Goal: Transaction & Acquisition: Obtain resource

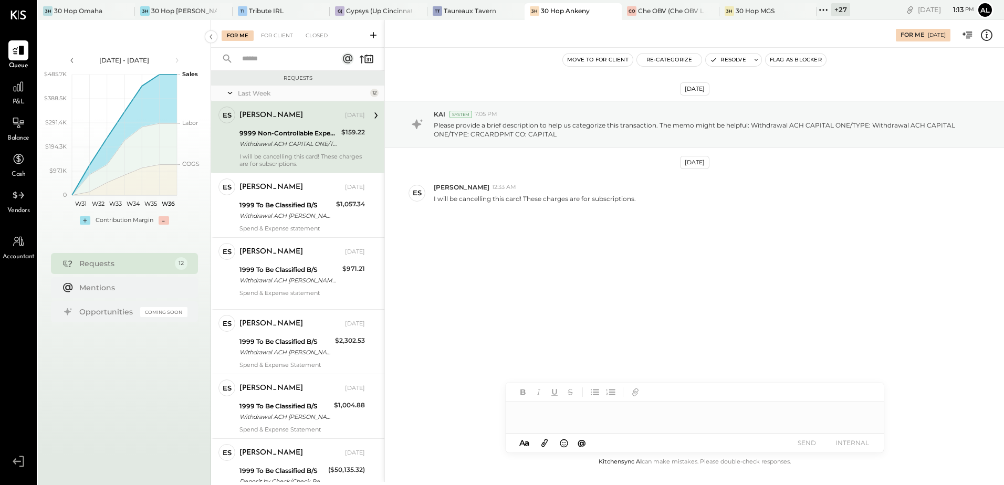
click at [266, 145] on div "Withdrawal ACH CAPITAL ONE/TYPE: Withdrawal ACH CAPITAL ONE/TYPE: CRCARDPMT CO:…" at bounding box center [288, 144] width 99 height 11
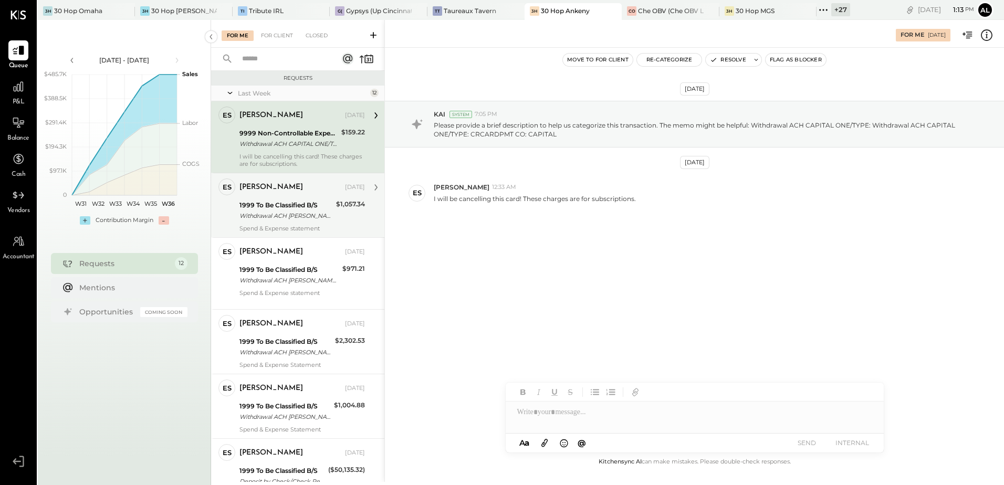
click at [270, 213] on div "Withdrawal ACH [PERSON_NAME] - DIVVYP/ Withdrawal ACH EWALLET - DIVVYP/TYPE: Di…" at bounding box center [285, 216] width 93 height 11
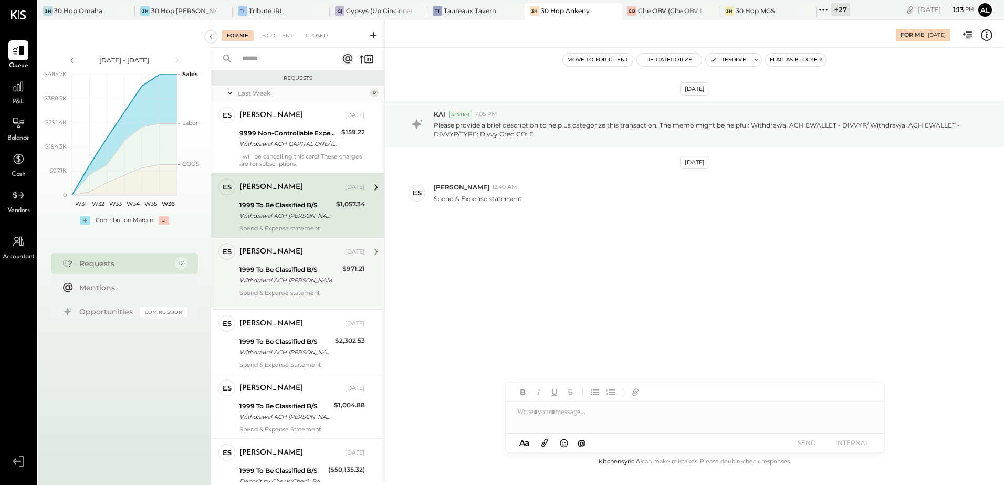
click at [273, 265] on div "1999 To Be Classified B/S" at bounding box center [289, 270] width 100 height 11
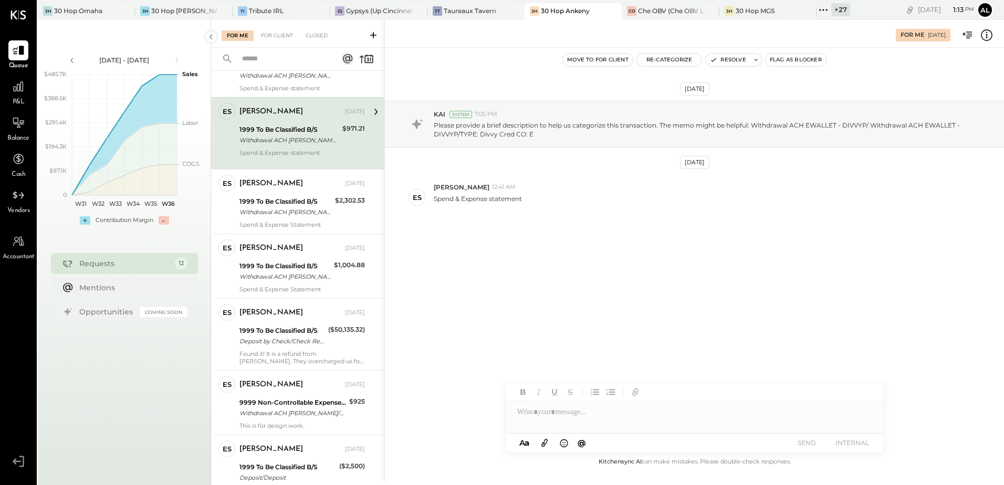
scroll to position [158, 0]
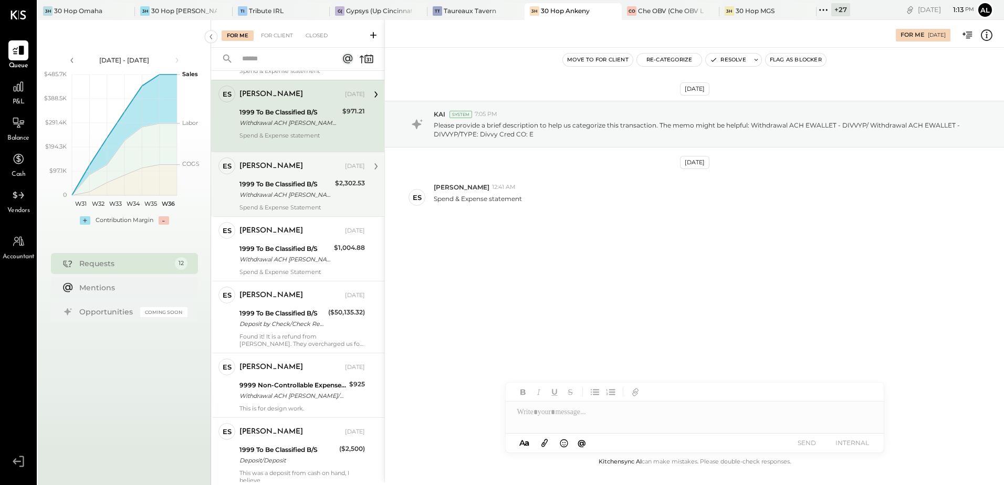
click at [288, 204] on div "Spend & Expense Statement" at bounding box center [301, 207] width 125 height 7
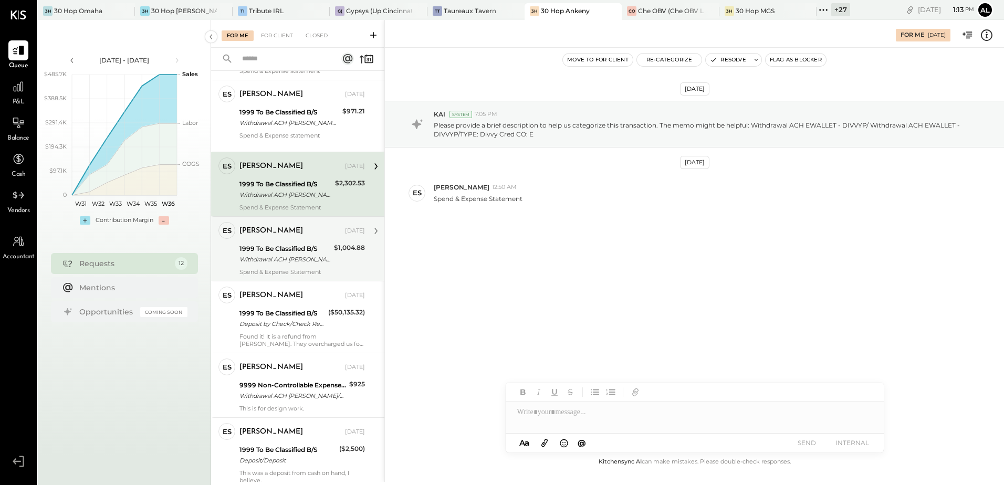
click at [281, 234] on div "[PERSON_NAME]" at bounding box center [271, 231] width 64 height 11
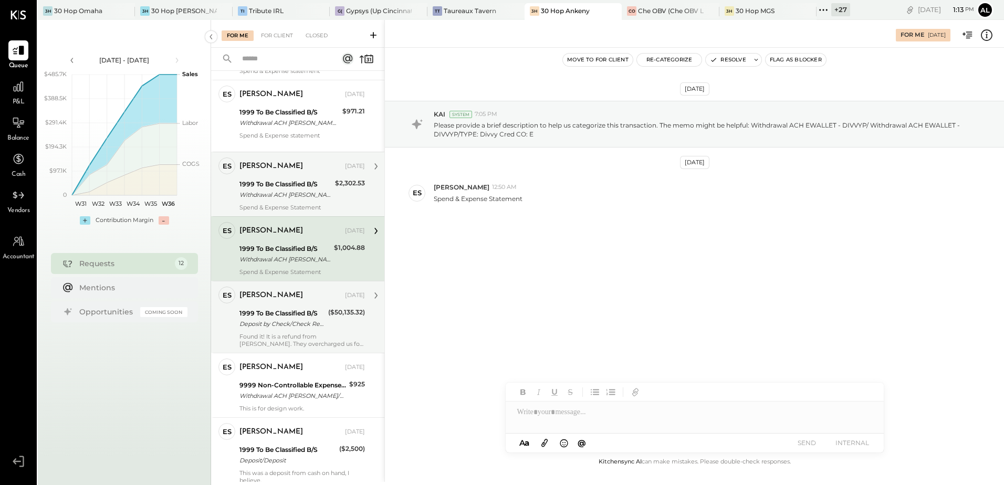
click at [270, 316] on div "1999 To Be Classified B/S" at bounding box center [282, 313] width 86 height 11
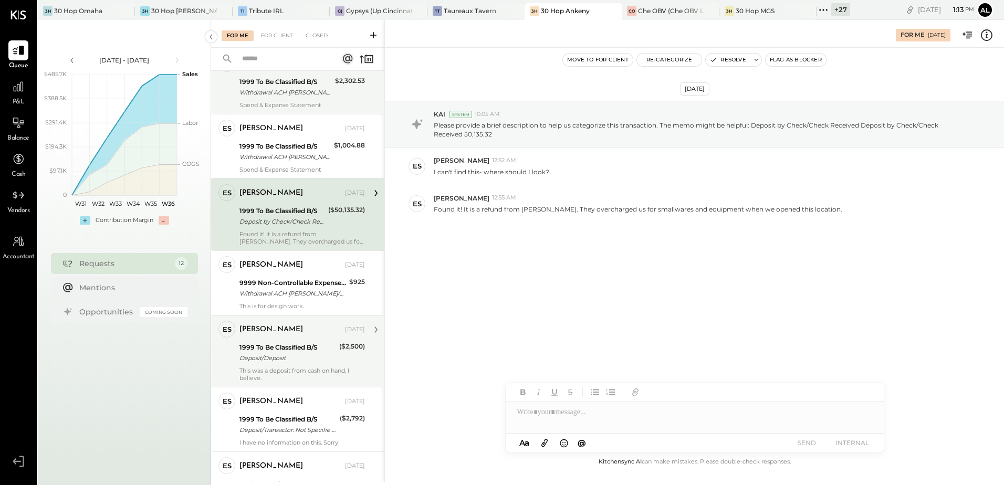
scroll to position [263, 0]
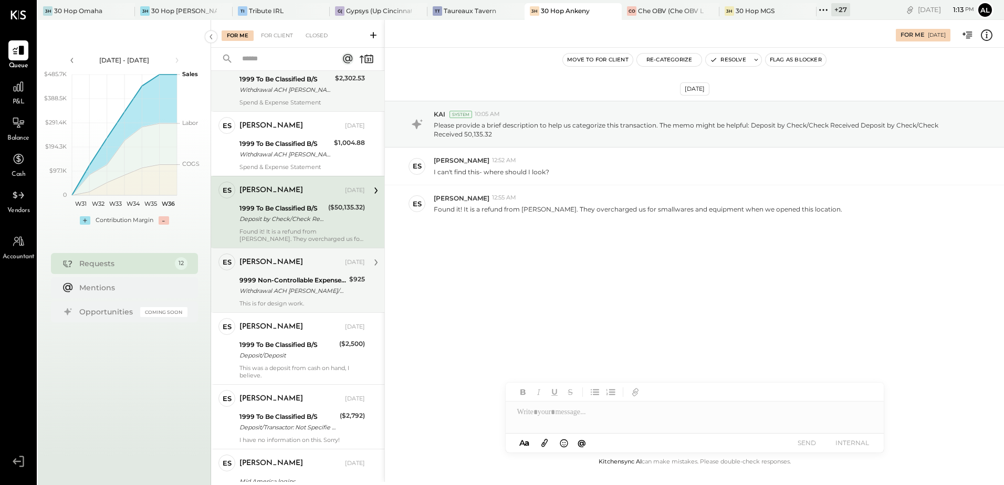
click at [301, 287] on div "Withdrawal ACH [PERSON_NAME]/TYPE: Withdrawal ACH [PERSON_NAME]/TYPE: Payables …" at bounding box center [292, 291] width 107 height 11
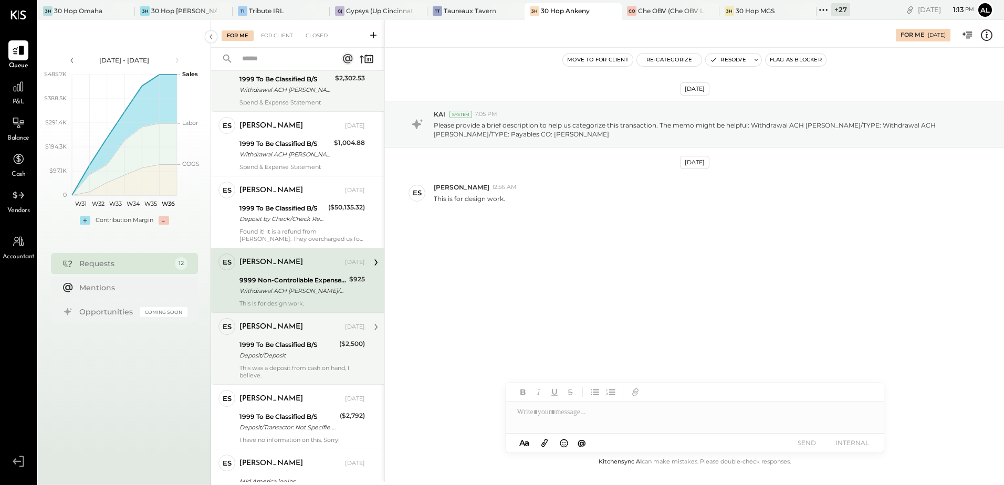
click at [296, 352] on div "Deposit/Deposit" at bounding box center [287, 355] width 97 height 11
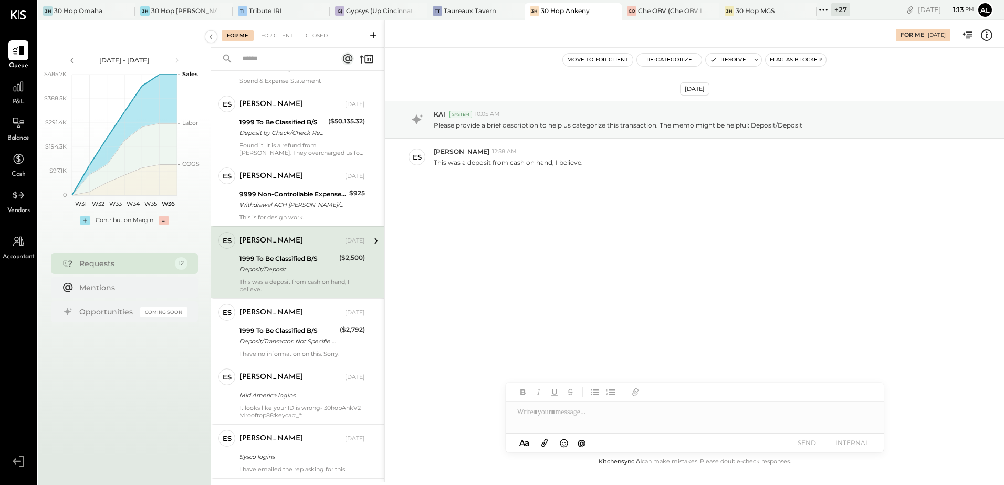
scroll to position [368, 0]
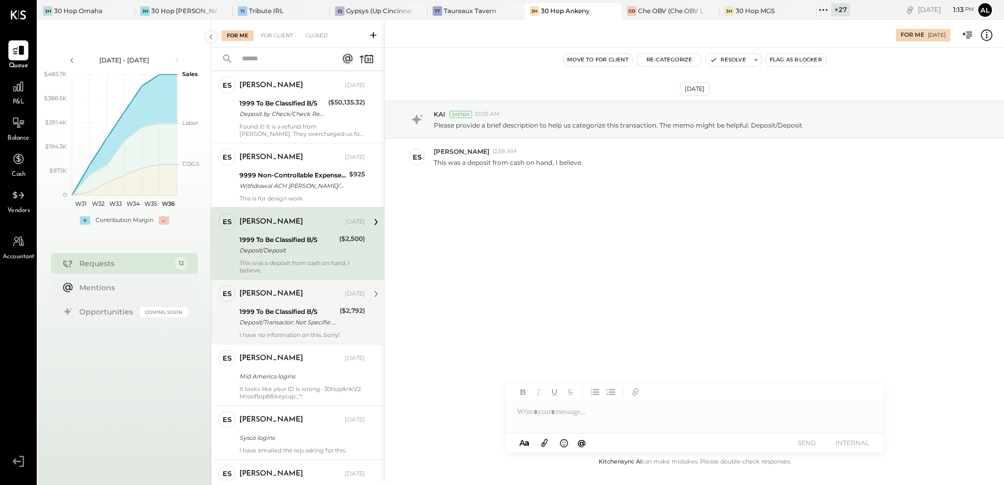
click at [285, 316] on div "1999 To Be Classified B/S" at bounding box center [287, 312] width 97 height 11
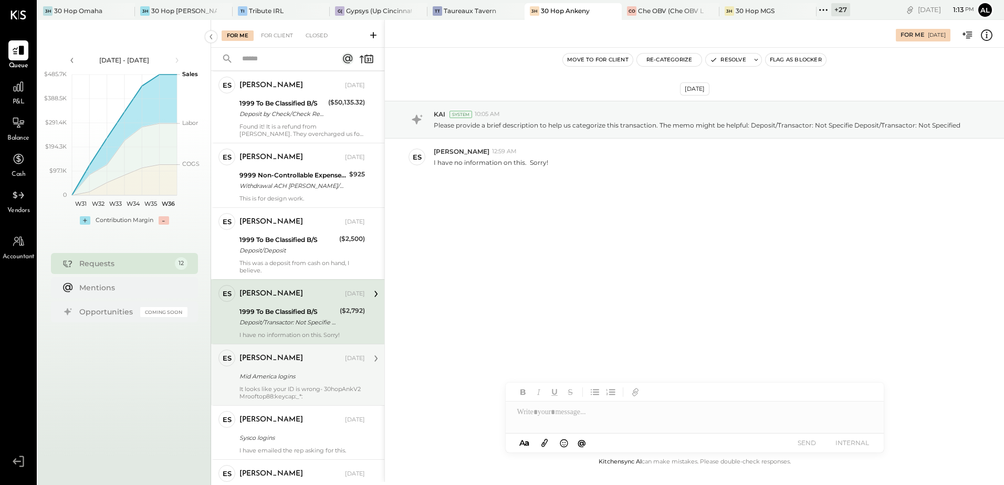
click at [287, 379] on div "Mid America logins" at bounding box center [300, 376] width 122 height 11
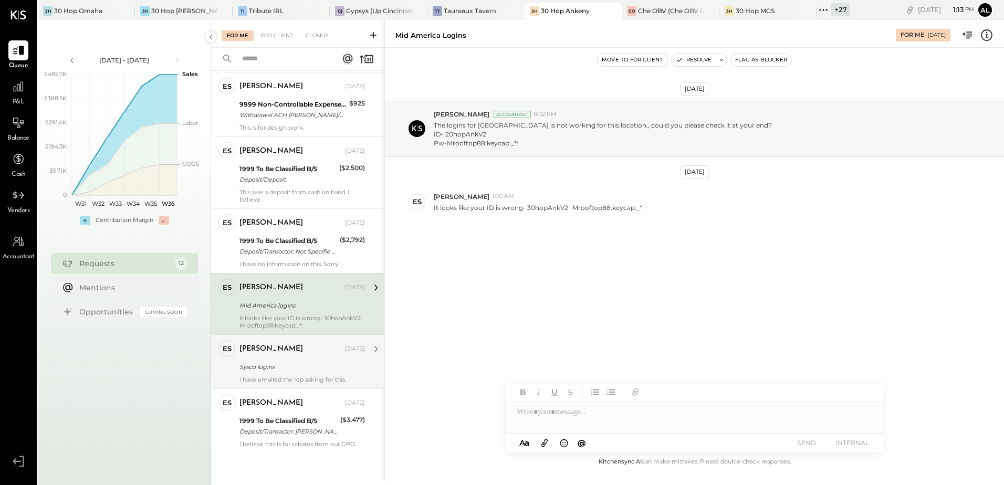
scroll to position [440, 0]
click at [280, 361] on div "Sysco logins" at bounding box center [300, 366] width 122 height 11
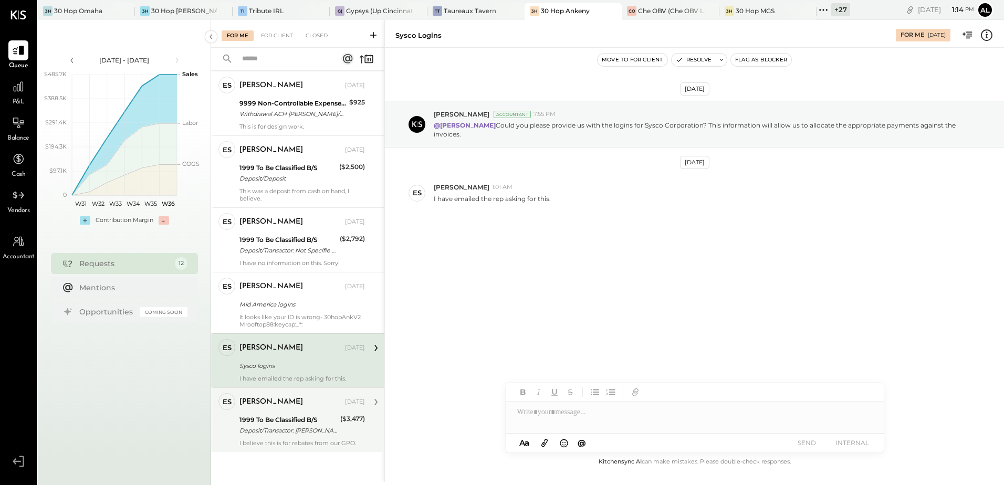
click at [285, 415] on div "1999 To Be Classified B/S" at bounding box center [288, 420] width 98 height 11
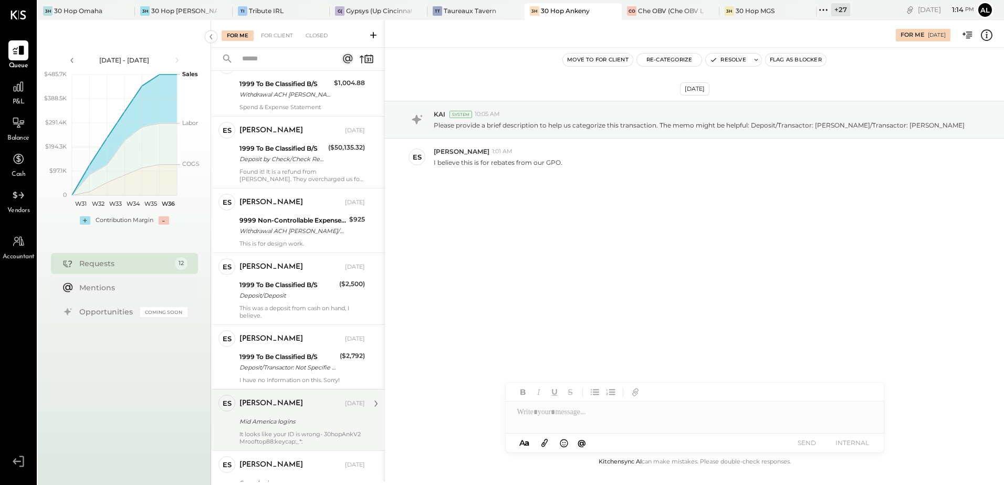
scroll to position [229, 0]
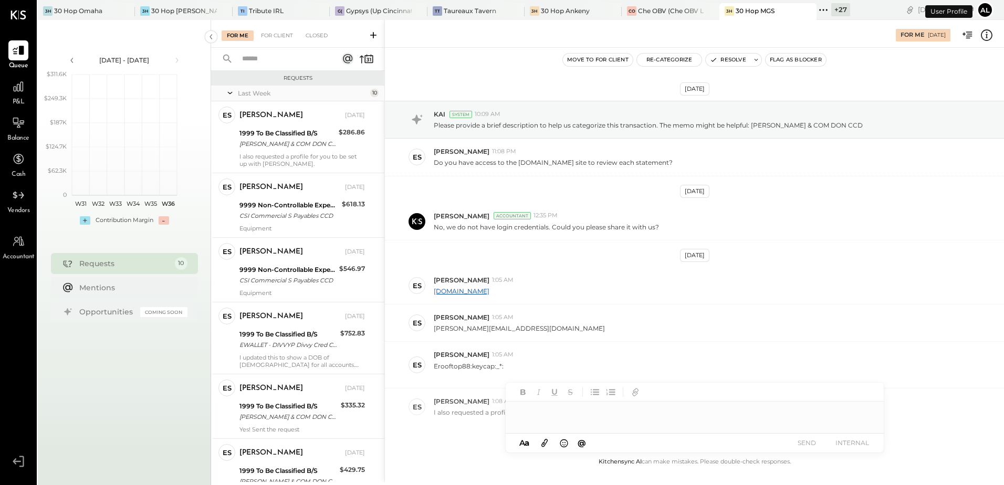
scroll to position [48, 0]
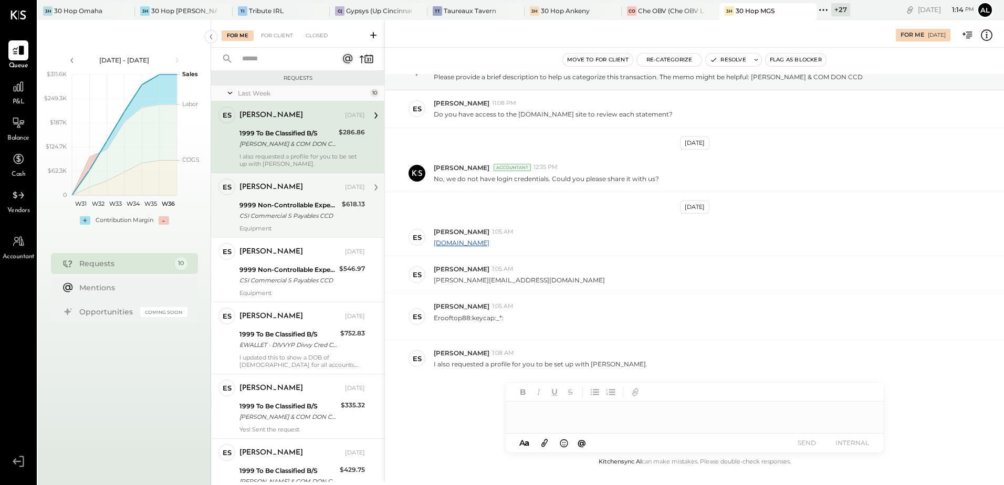
click at [285, 197] on div "Erik Shewmaker Aug 30, 2025 9999 Non-Controllable Expenses:Other Income and Exp…" at bounding box center [301, 206] width 125 height 54
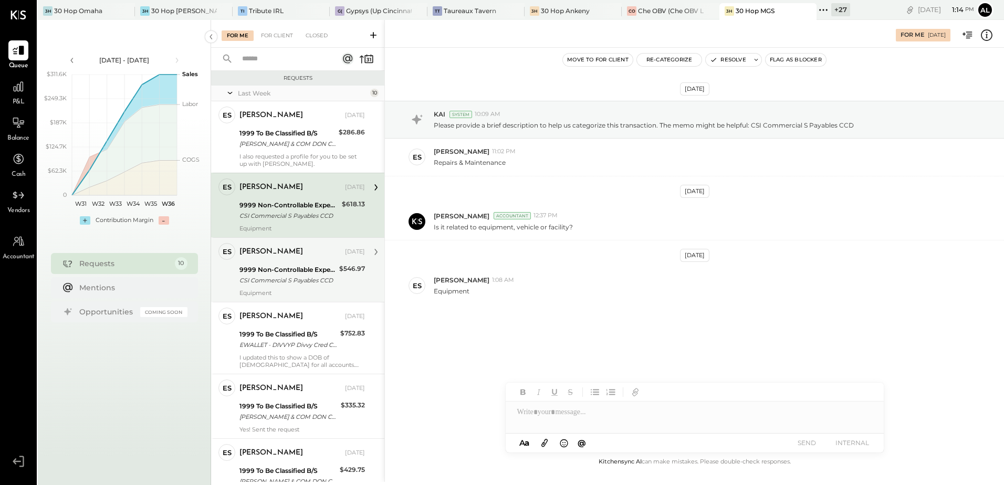
click at [294, 261] on div "Erik Shewmaker Aug 30, 2025 9999 Non-Controllable Expenses:Other Income and Exp…" at bounding box center [301, 270] width 125 height 54
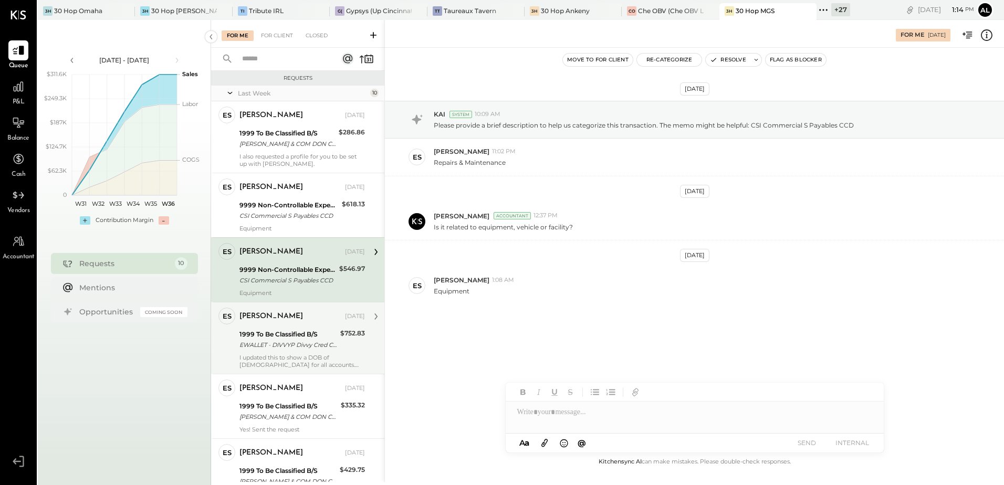
click at [299, 334] on div "1999 To Be Classified B/S" at bounding box center [288, 334] width 98 height 11
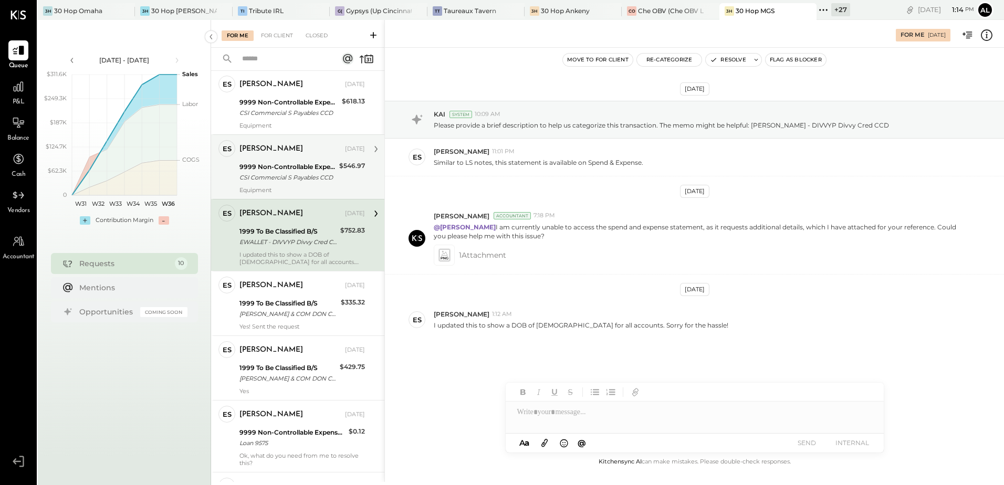
scroll to position [105, 0]
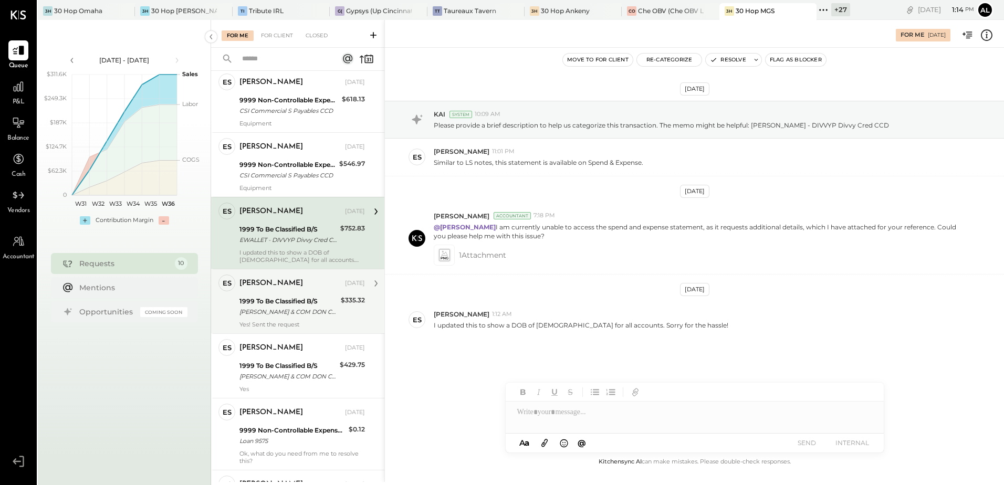
click at [288, 306] on div "1999 To Be Classified B/S" at bounding box center [288, 301] width 98 height 11
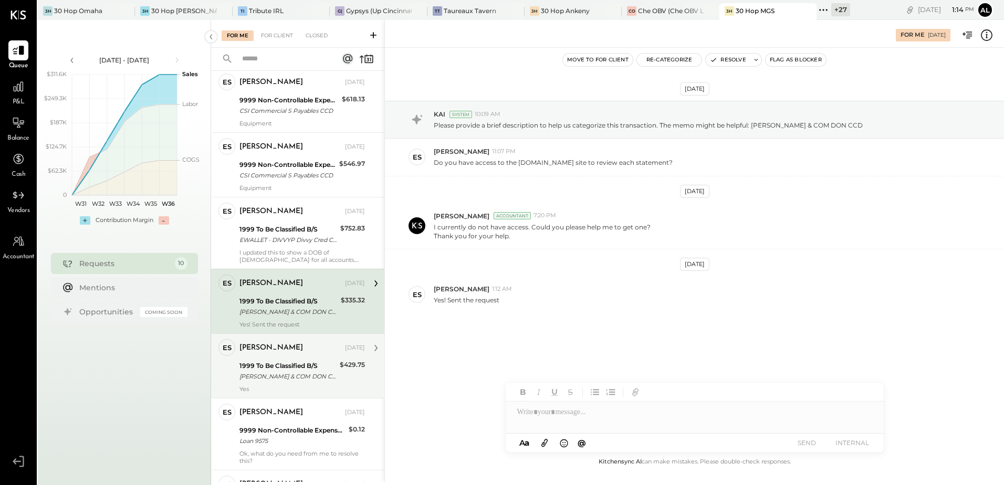
click at [290, 358] on div "Erik Shewmaker Aug 30, 2025 1999 To Be Classified B/S EDWARD DON & COM DON CCD …" at bounding box center [301, 366] width 125 height 54
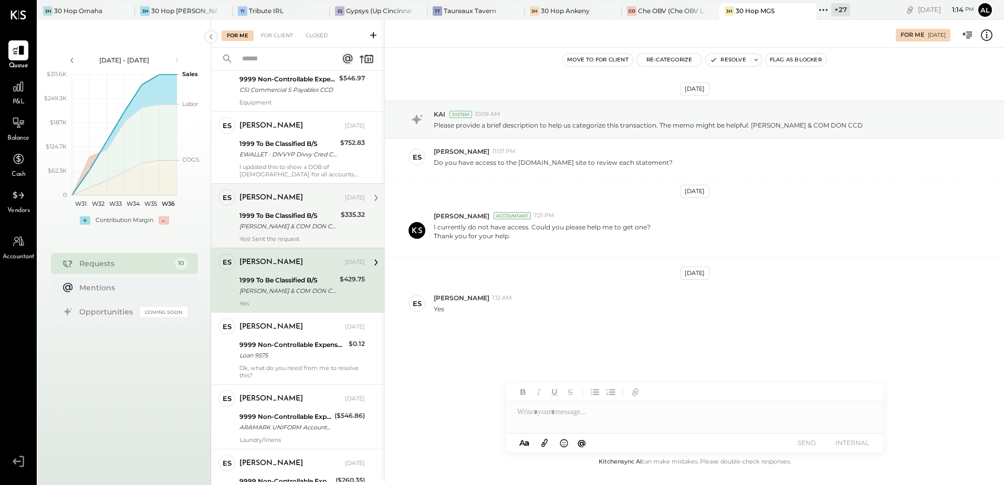
scroll to position [210, 0]
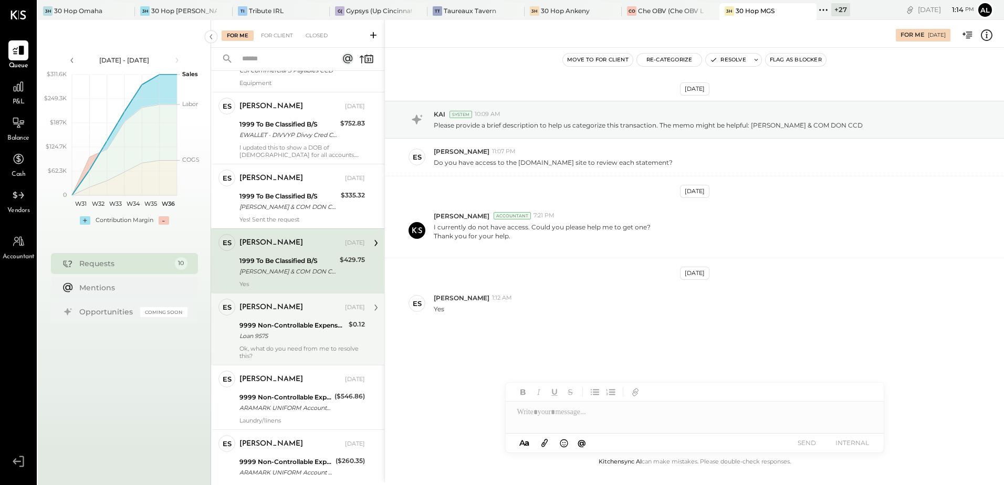
click at [231, 344] on div "ES Erik Shewmaker Owner Erik Shewmaker Aug 30, 2025 9999 Non-Controllable Expen…" at bounding box center [297, 329] width 173 height 72
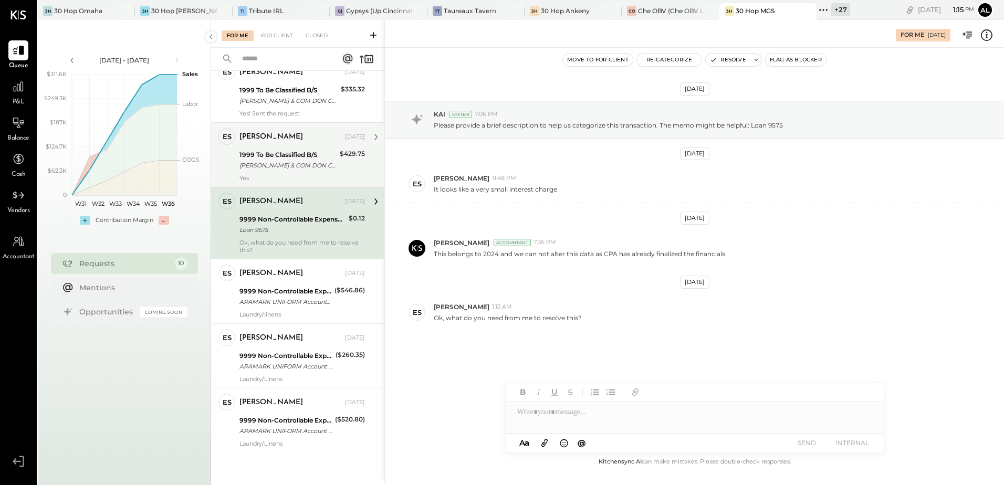
scroll to position [317, 0]
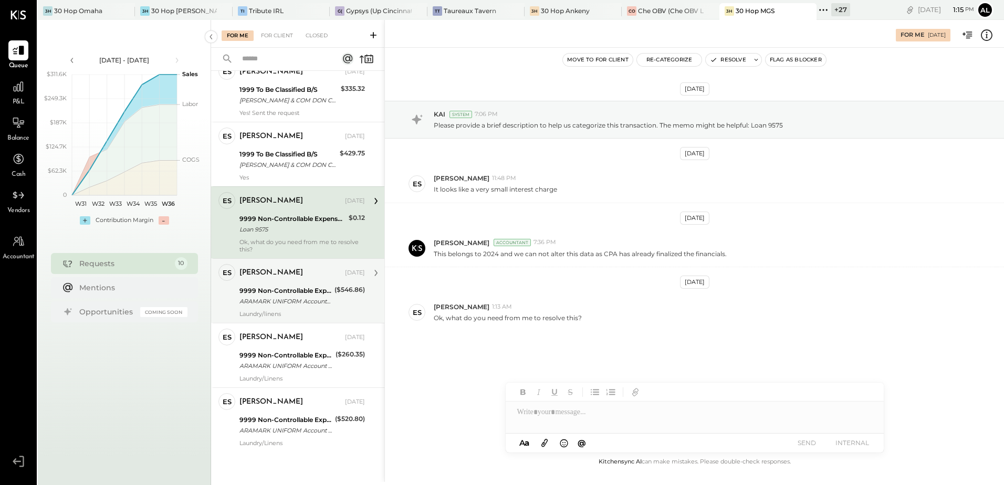
click at [284, 278] on div "[PERSON_NAME]" at bounding box center [271, 273] width 64 height 11
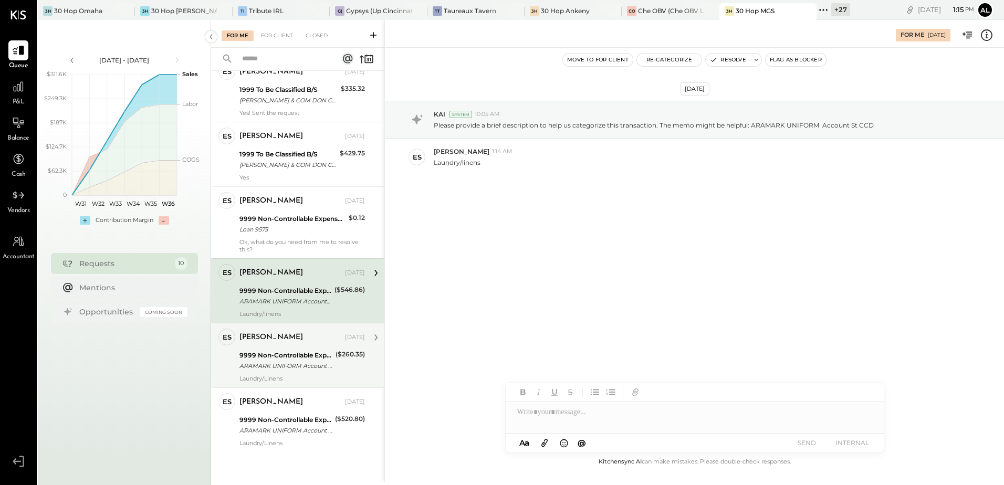
click at [296, 347] on div "Erik Shewmaker Aug 30, 2025 9999 Non-Controllable Expenses:Other Income and Exp…" at bounding box center [301, 356] width 125 height 54
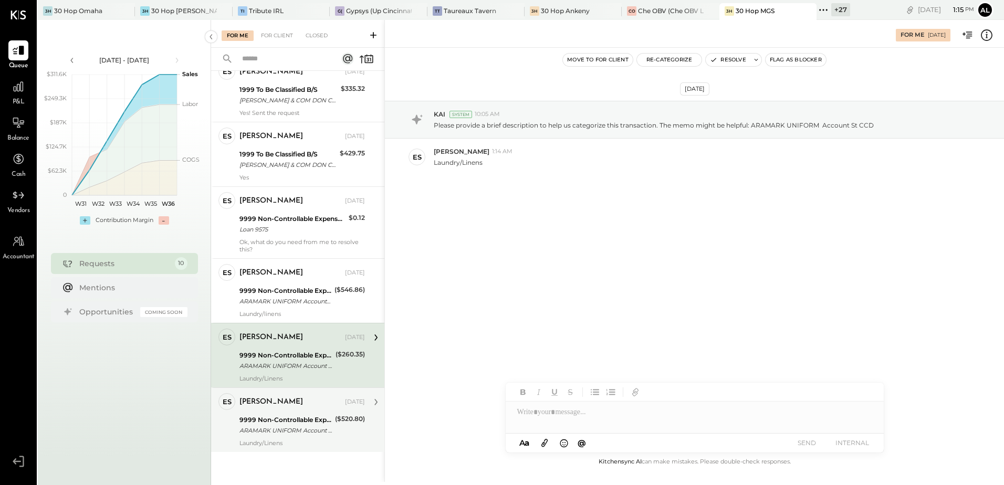
drag, startPoint x: 269, startPoint y: 415, endPoint x: 258, endPoint y: 396, distance: 21.9
click at [269, 415] on div "9999 Non-Controllable Expenses:Other Income and Expenses:To Be Classified P&L" at bounding box center [285, 420] width 92 height 11
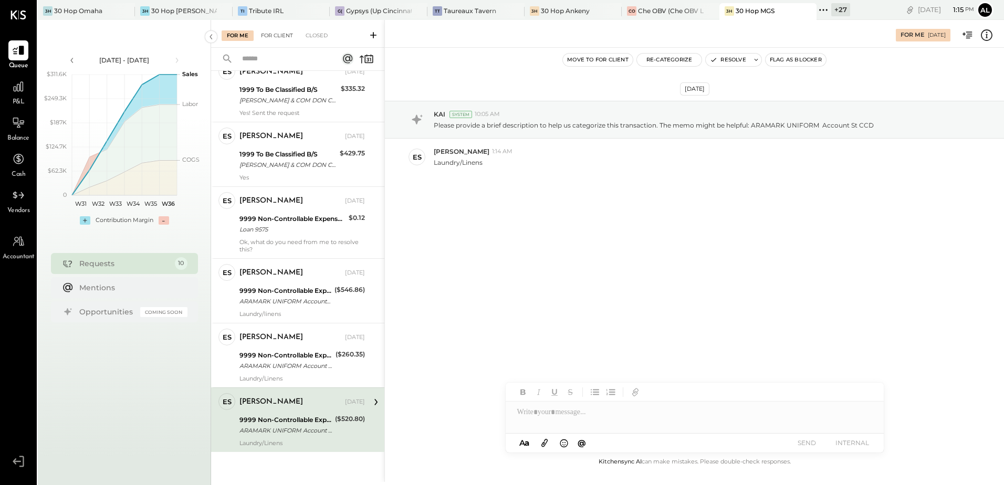
click at [292, 33] on div "For Client" at bounding box center [277, 35] width 43 height 11
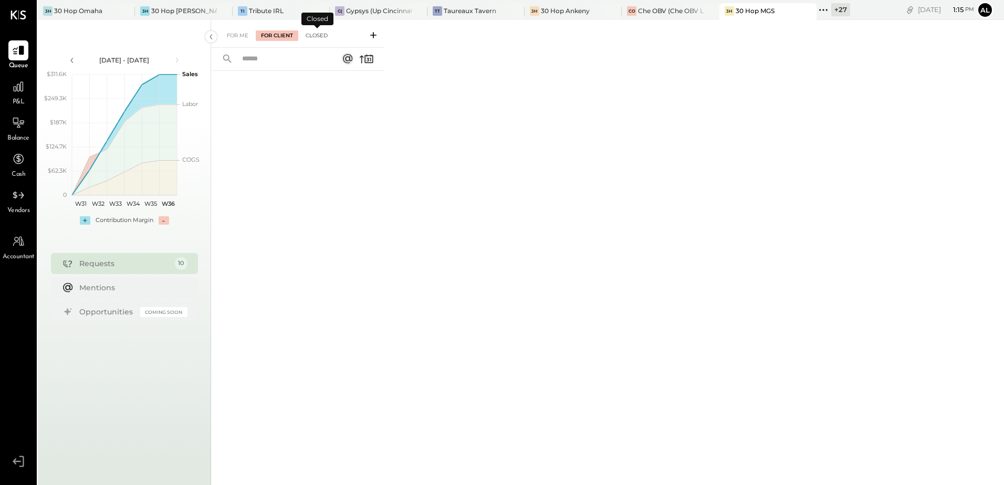
click at [329, 35] on div "Closed" at bounding box center [316, 35] width 33 height 11
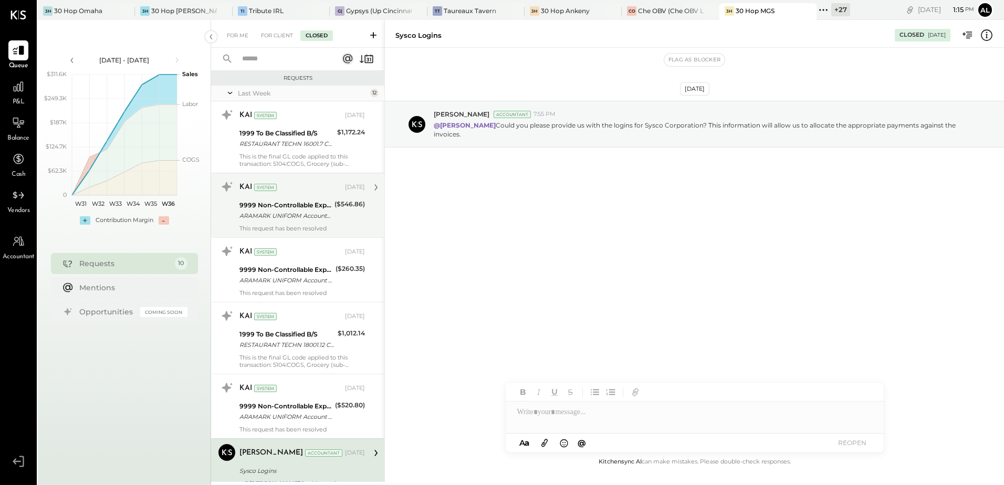
drag, startPoint x: 298, startPoint y: 160, endPoint x: 294, endPoint y: 180, distance: 20.9
click at [298, 160] on div "This is the final GL code applied to this transaction: 5104:COGS, Grocery (sub-…" at bounding box center [301, 160] width 125 height 15
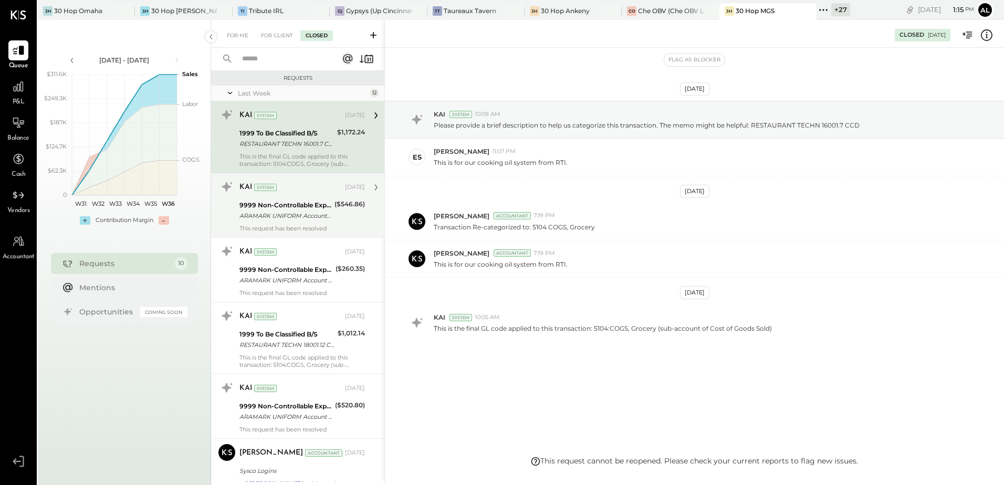
click at [293, 215] on div "ARAMARK UNIFORM Account St CCD" at bounding box center [285, 216] width 92 height 11
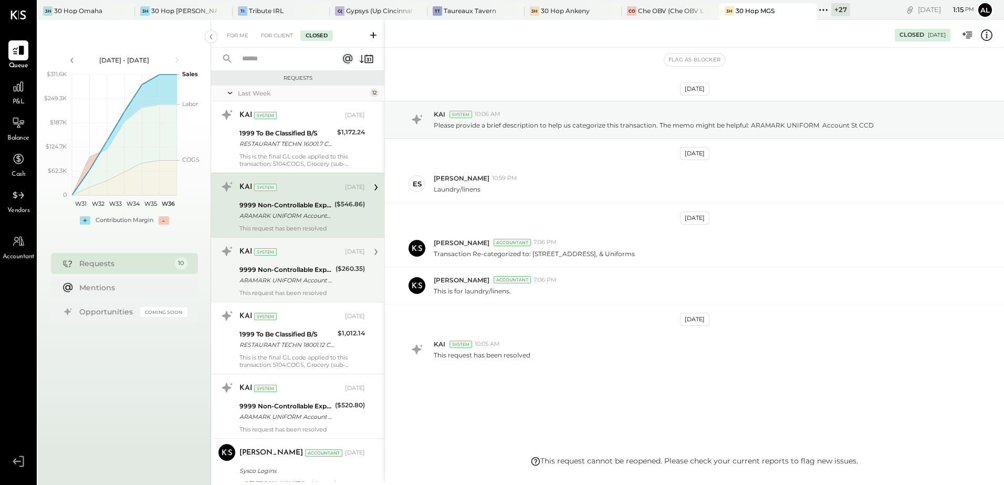
click at [287, 281] on div "ARAMARK UNIFORM Account St CCD" at bounding box center [285, 280] width 93 height 11
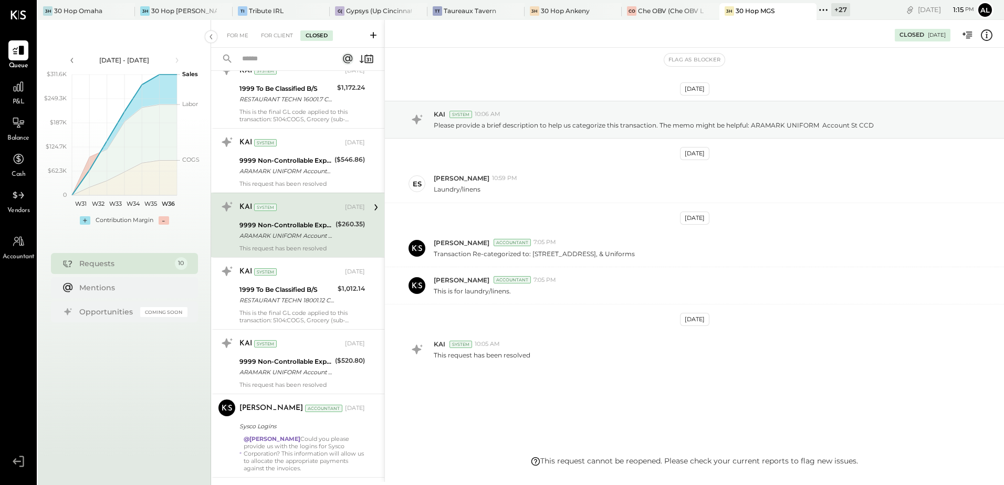
scroll to position [105, 0]
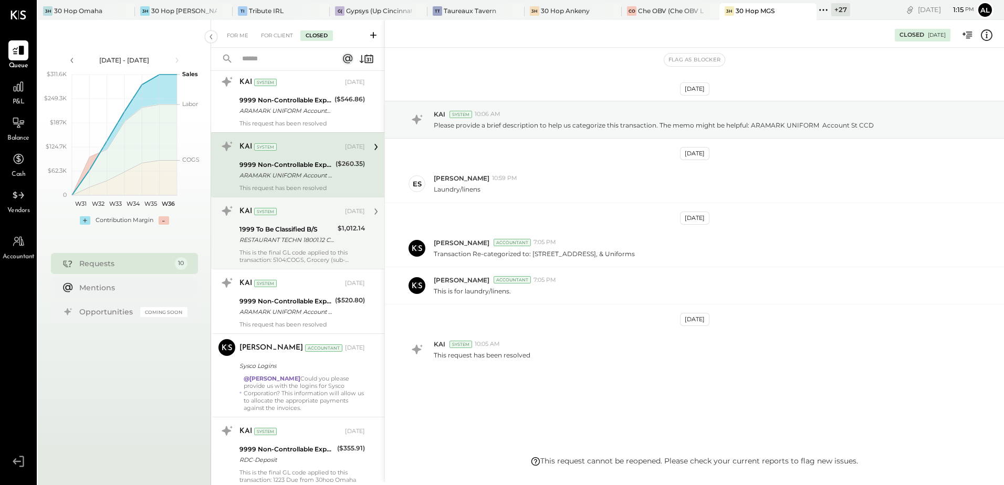
click at [300, 228] on div "1999 To Be Classified B/S" at bounding box center [286, 229] width 95 height 11
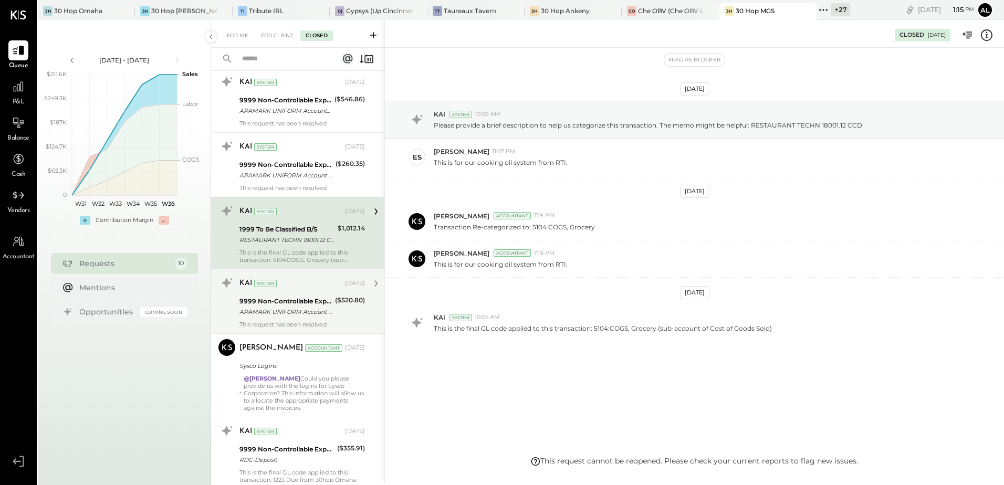
click at [274, 310] on div "ARAMARK UNIFORM Account St CCD" at bounding box center [285, 312] width 92 height 11
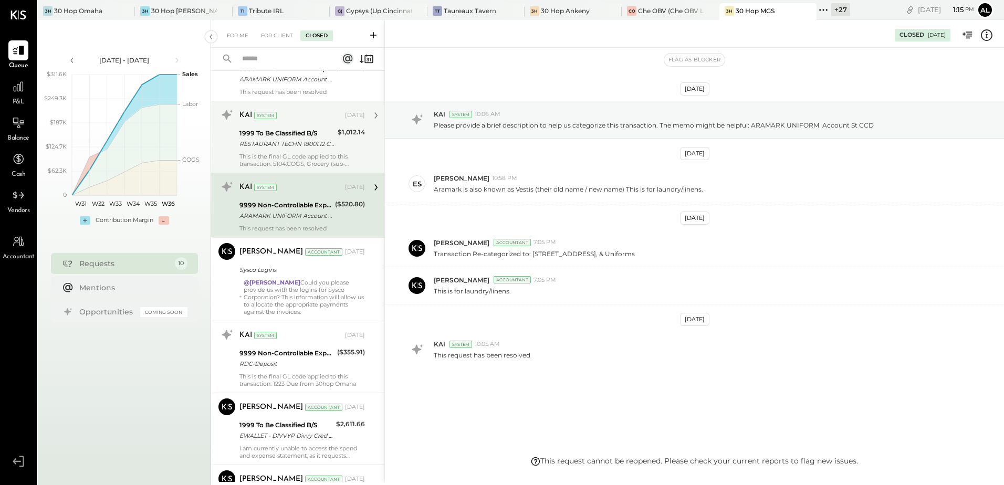
scroll to position [210, 0]
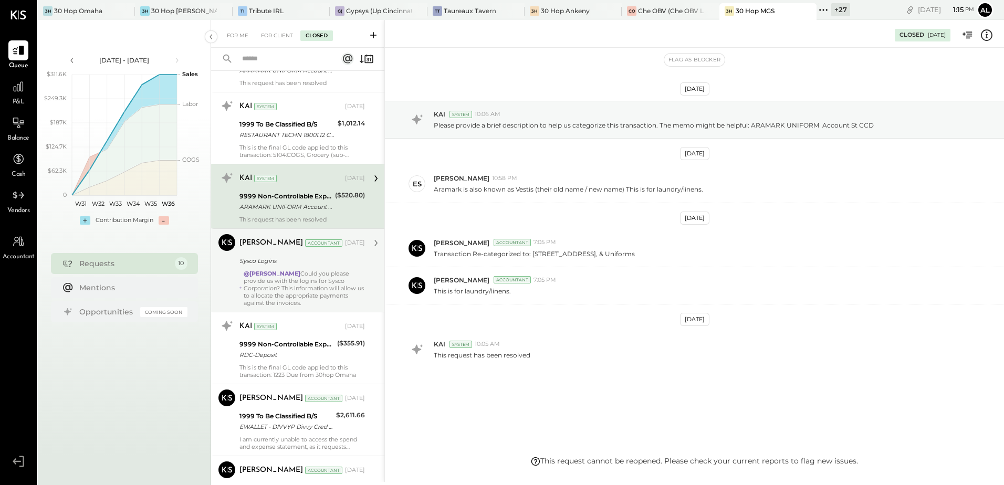
click at [348, 246] on div "[DATE]" at bounding box center [355, 243] width 20 height 8
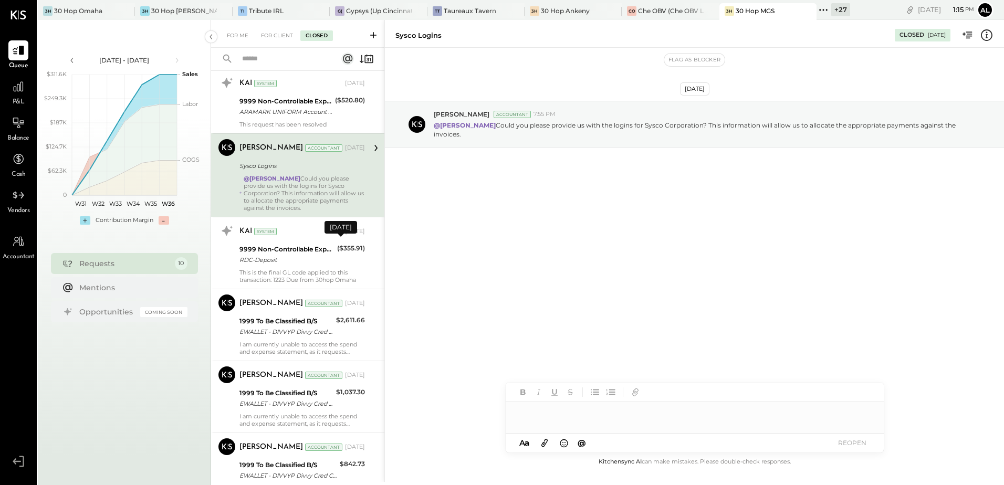
scroll to position [315, 0]
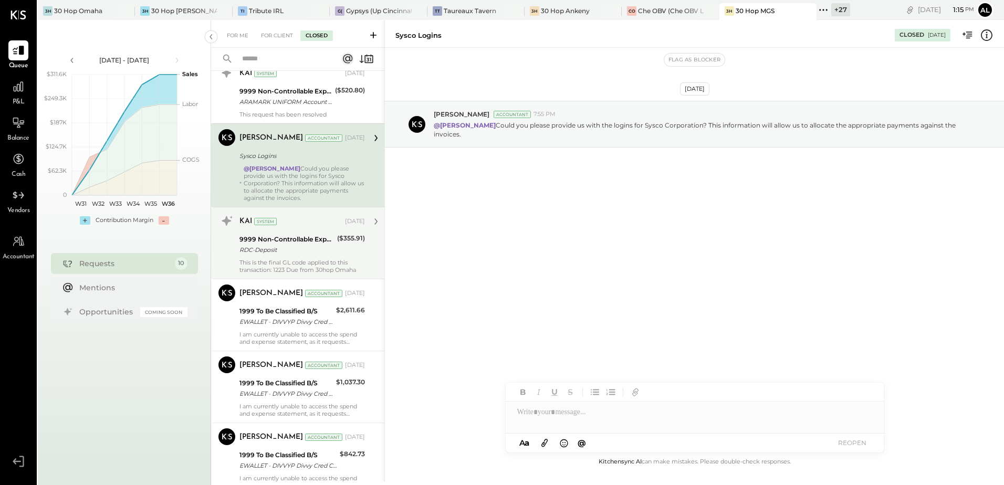
click at [304, 231] on div "KAI System Aug 29, 2025 9999 Non-Controllable Expenses:Other Income and Expense…" at bounding box center [301, 243] width 125 height 61
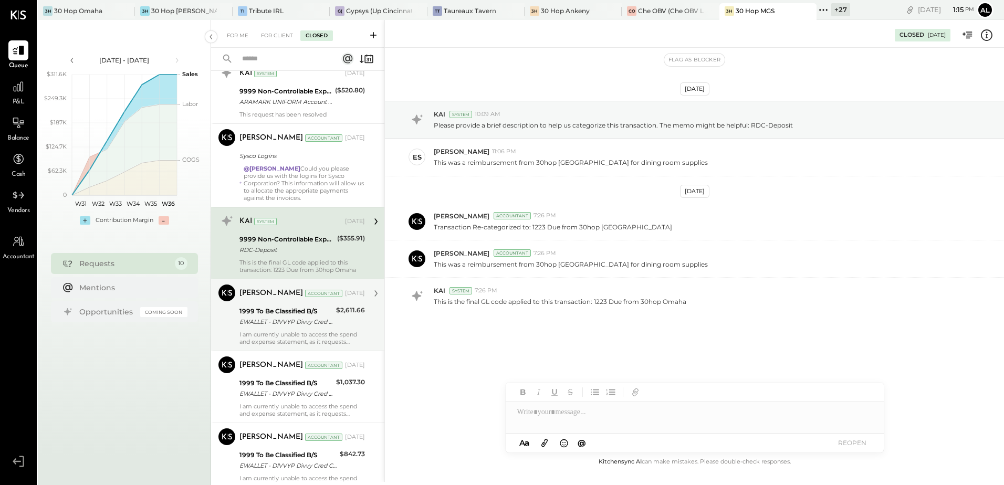
click at [269, 326] on div "EWALLET - DIVVYP Divvy Cred CCD" at bounding box center [285, 322] width 93 height 11
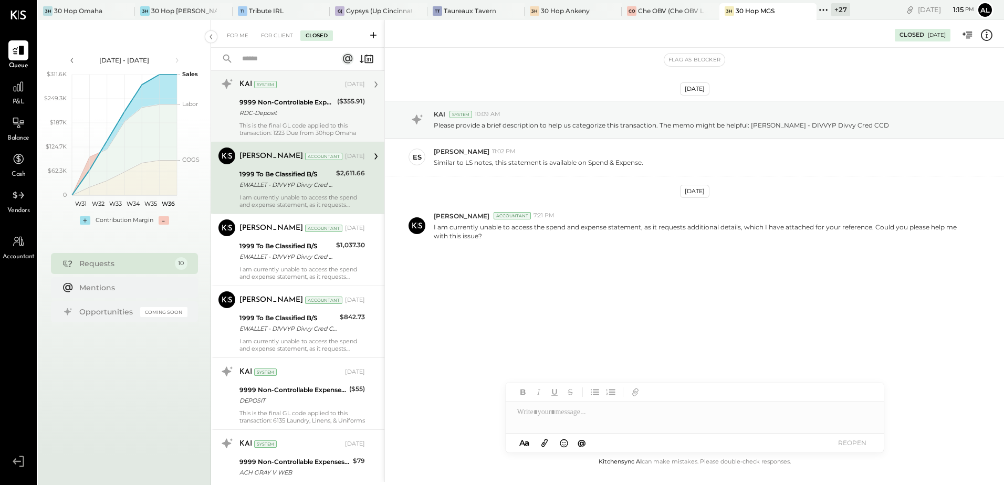
scroll to position [473, 0]
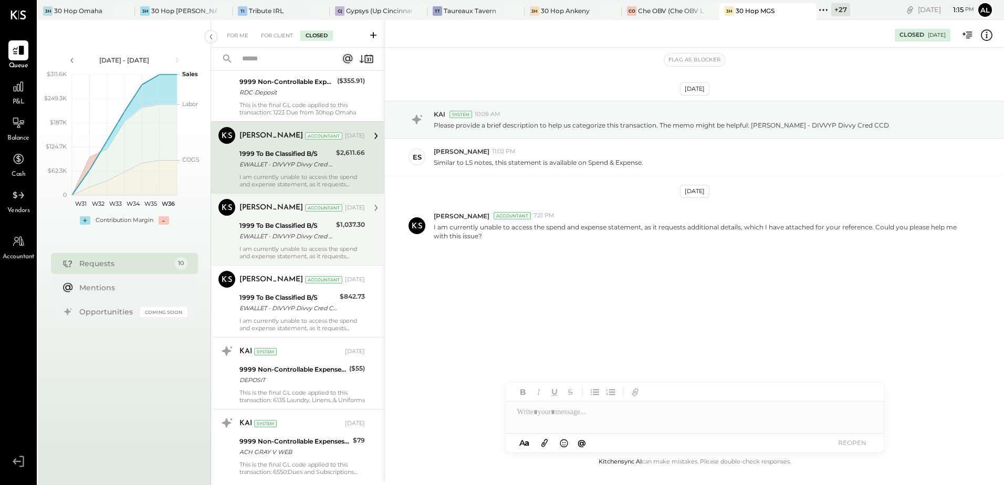
click at [318, 242] on div "1999 To Be Classified B/S EWALLET - DIVVYP Divvy Cred CCD" at bounding box center [285, 230] width 93 height 23
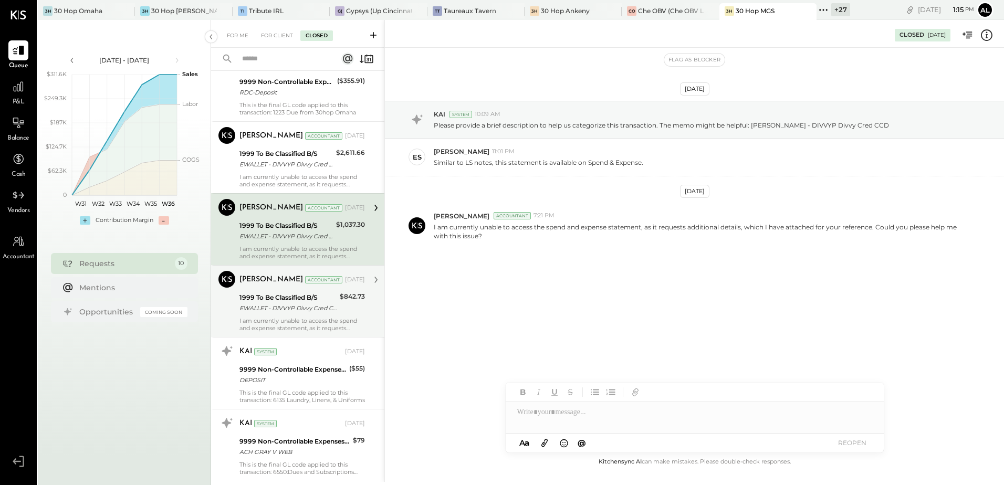
click at [249, 308] on div "EWALLET - DIVVYP Divvy Cred CCD" at bounding box center [287, 308] width 97 height 11
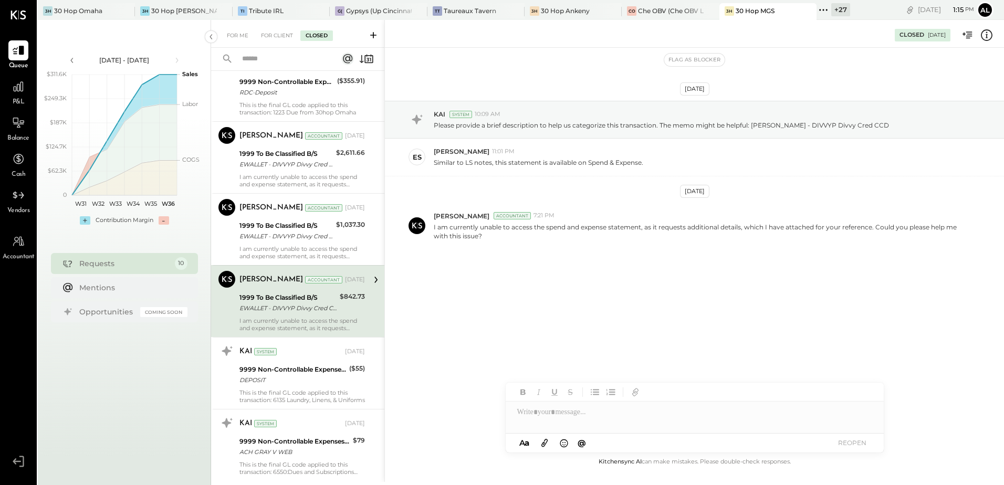
scroll to position [501, 0]
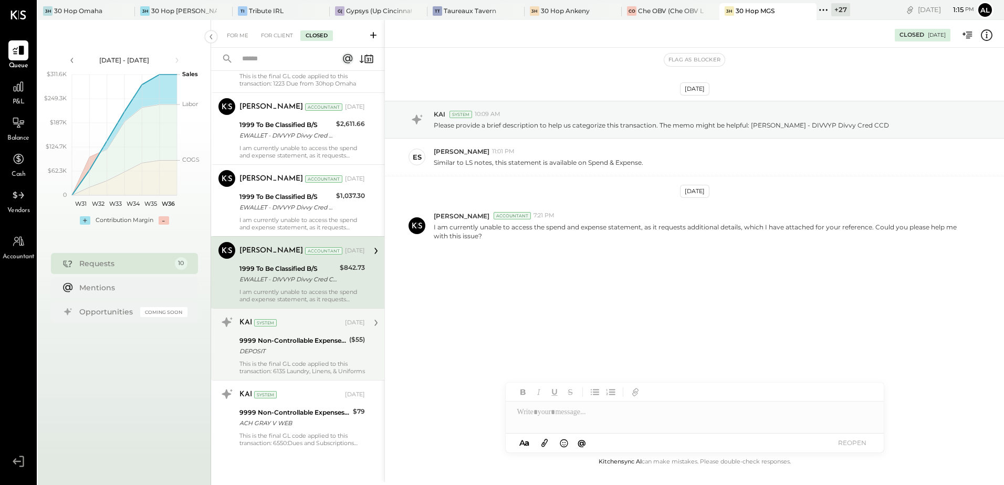
click at [277, 362] on div "This is the final GL code applied to this transaction: 6135 Laundry, Linens, & …" at bounding box center [301, 367] width 125 height 15
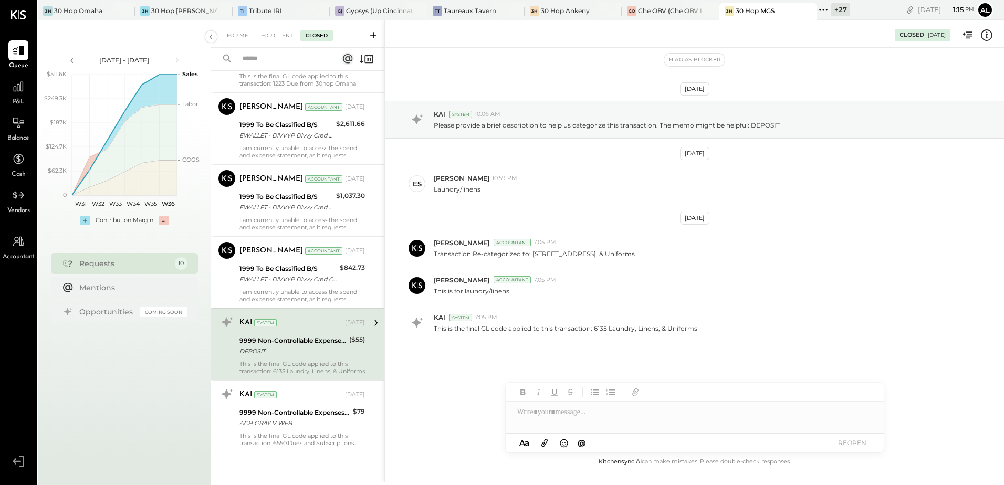
drag, startPoint x: 291, startPoint y: 414, endPoint x: 317, endPoint y: 355, distance: 63.5
click at [291, 414] on div "9999 Non-Controllable Expenses:Other Income and Expenses:To Be Classified P&L" at bounding box center [294, 412] width 110 height 11
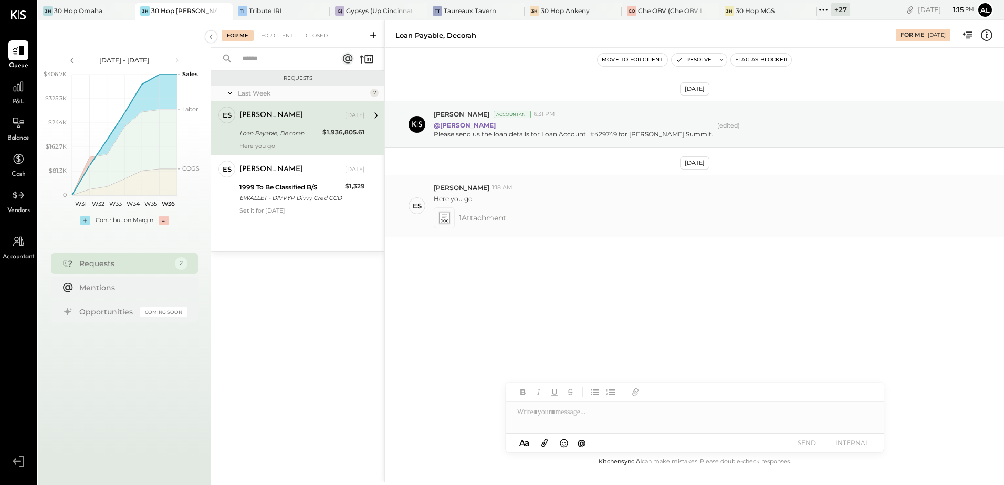
click at [447, 223] on icon at bounding box center [443, 218] width 11 height 12
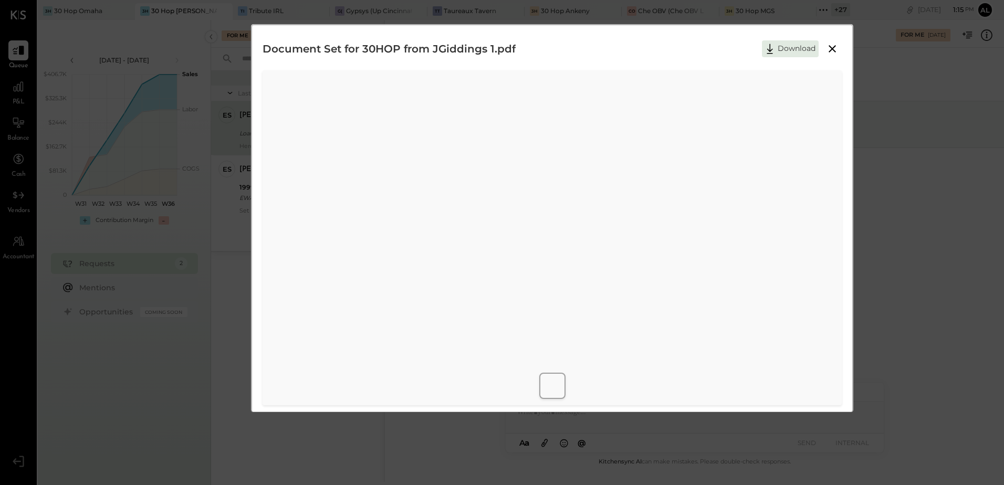
click at [832, 51] on icon at bounding box center [832, 49] width 13 height 13
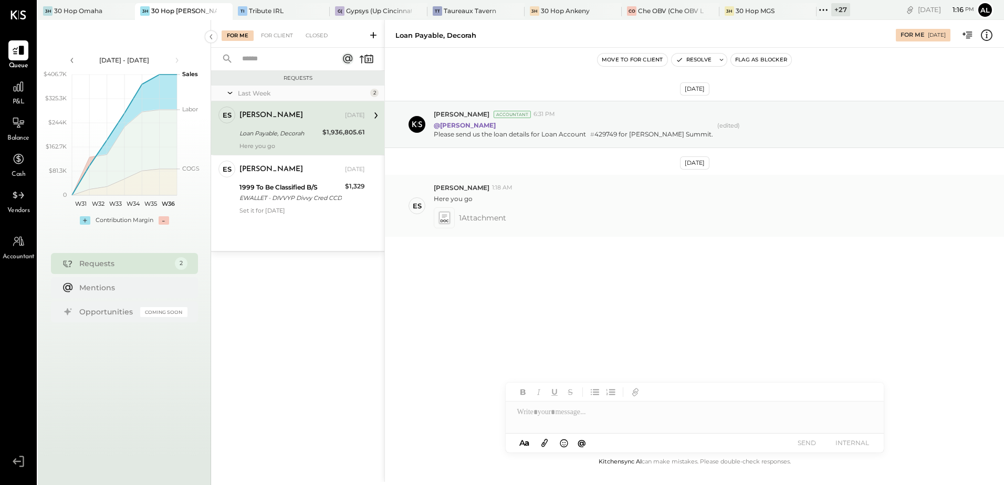
click at [441, 217] on icon at bounding box center [443, 218] width 11 height 12
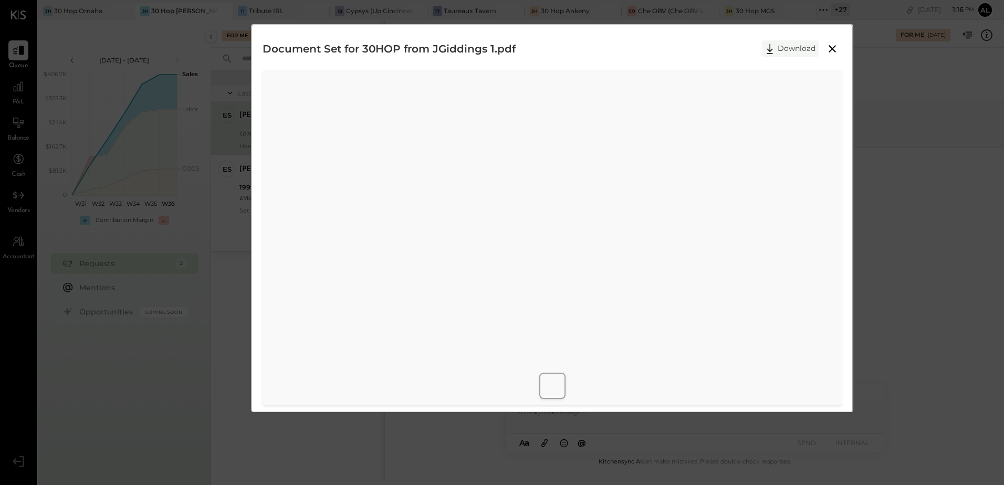
click at [787, 48] on button "Download" at bounding box center [790, 48] width 57 height 17
